Goal: Transaction & Acquisition: Purchase product/service

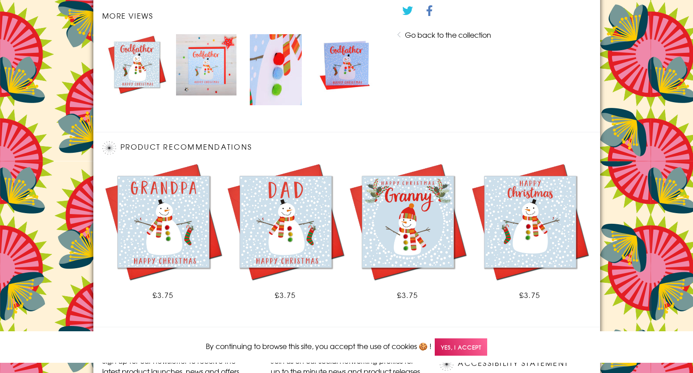
scroll to position [554, 0]
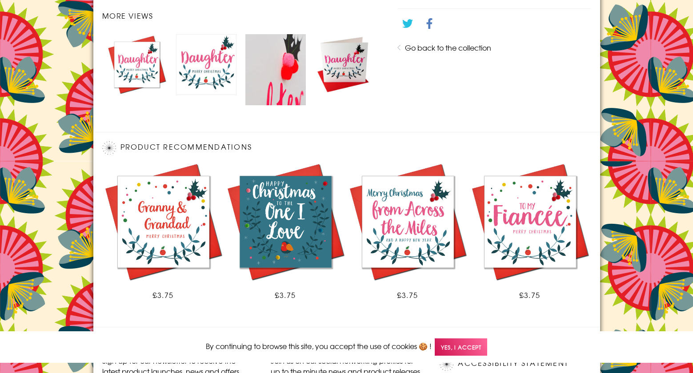
scroll to position [554, 0]
